Goal: Task Accomplishment & Management: Use online tool/utility

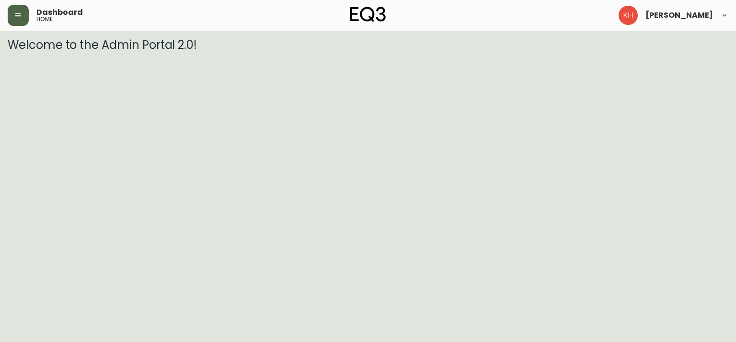
click at [19, 13] on icon "button" at bounding box center [18, 15] width 6 height 4
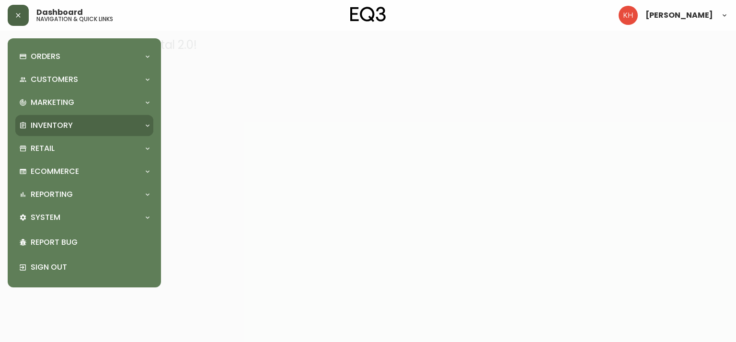
click at [46, 128] on p "Inventory" at bounding box center [52, 125] width 42 height 11
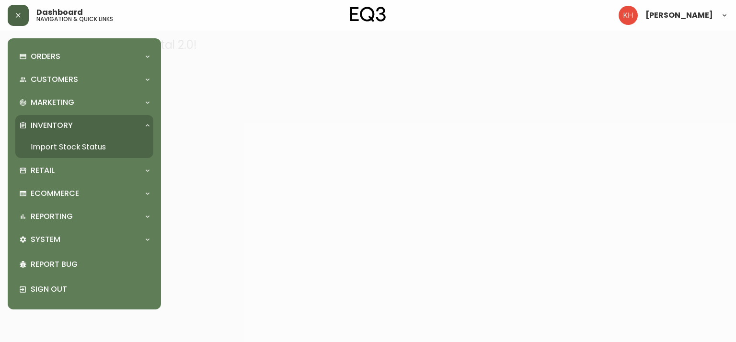
click at [78, 146] on link "Import Stock Status" at bounding box center [84, 147] width 138 height 22
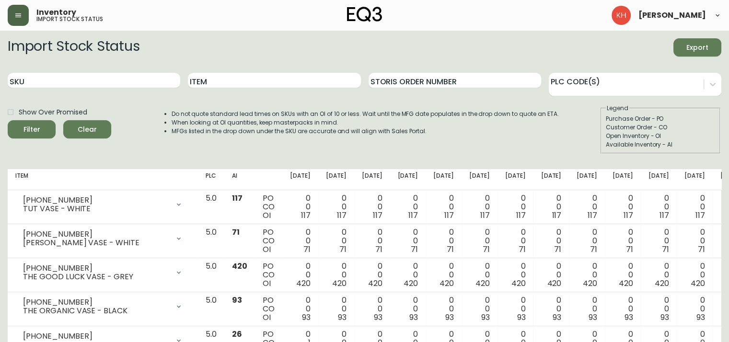
click at [698, 48] on span "Export" at bounding box center [697, 48] width 33 height 12
